Goal: Navigation & Orientation: Find specific page/section

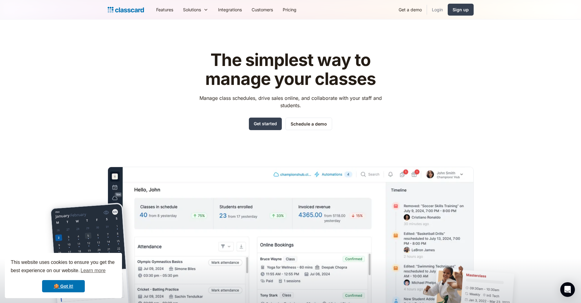
click at [441, 9] on link "Login" at bounding box center [437, 10] width 21 height 14
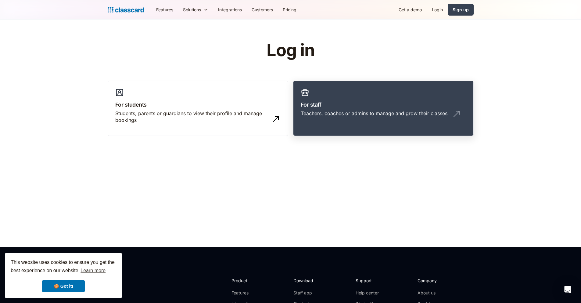
click at [348, 91] on link "For staff Teachers, coaches or admins to manage and grow their classes" at bounding box center [383, 109] width 181 height 56
